Goal: Task Accomplishment & Management: Use online tool/utility

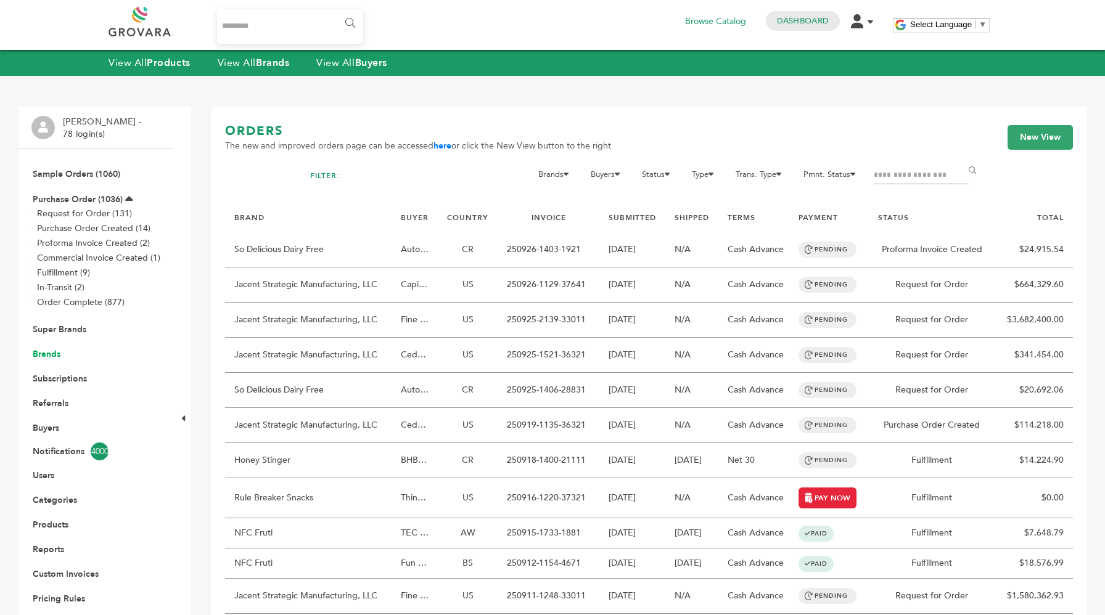
click at [50, 351] on link "Brands" at bounding box center [47, 354] width 28 height 12
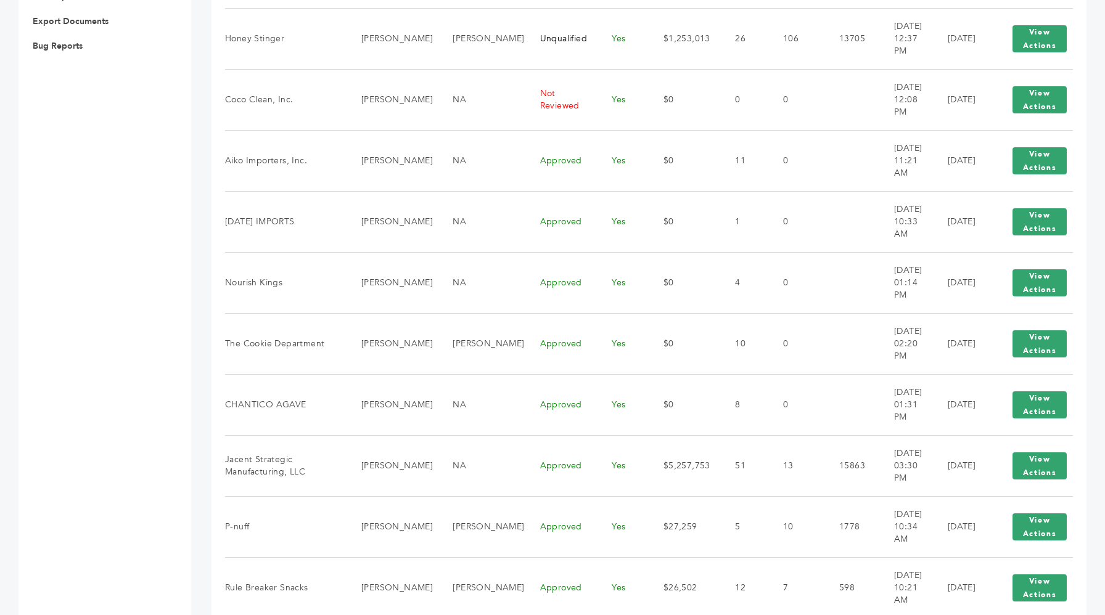
scroll to position [630, 0]
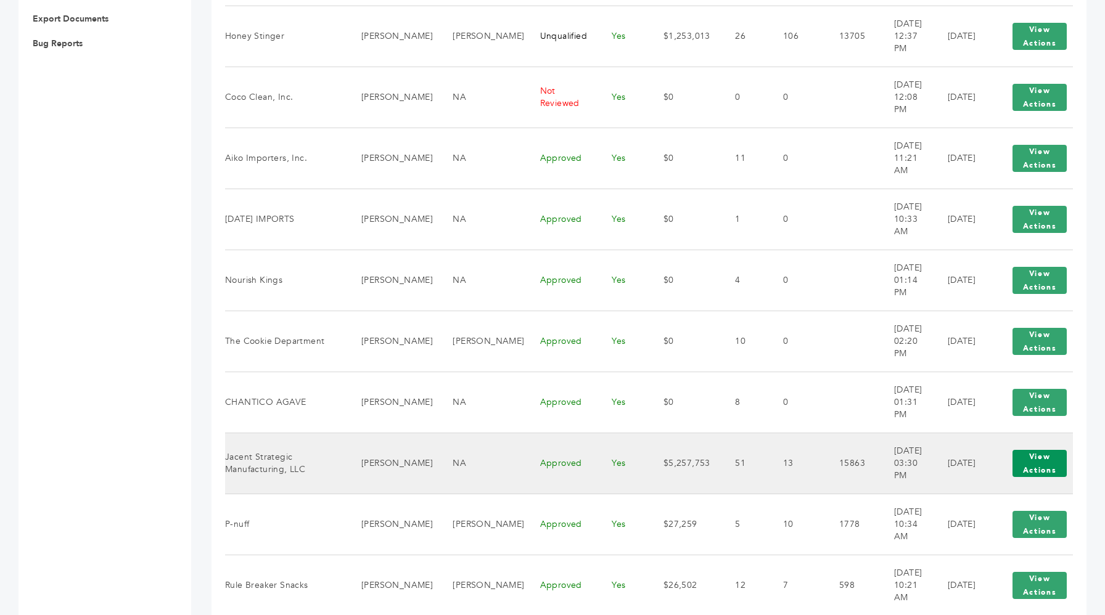
click at [1037, 470] on button "View Actions" at bounding box center [1040, 463] width 54 height 27
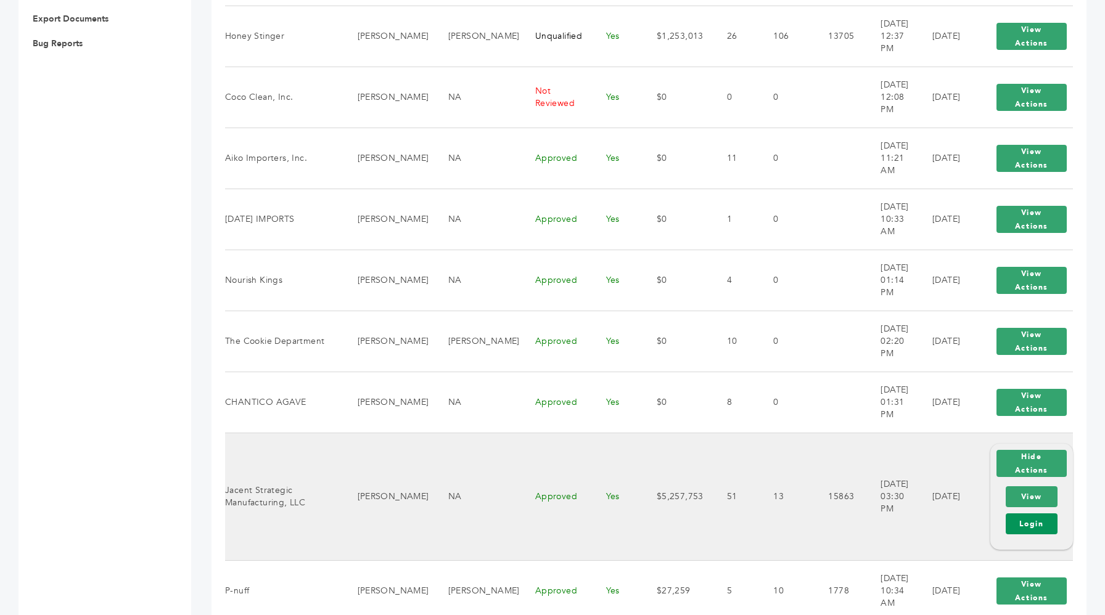
click at [1034, 524] on link "Login" at bounding box center [1032, 524] width 52 height 21
